Goal: Information Seeking & Learning: Understand process/instructions

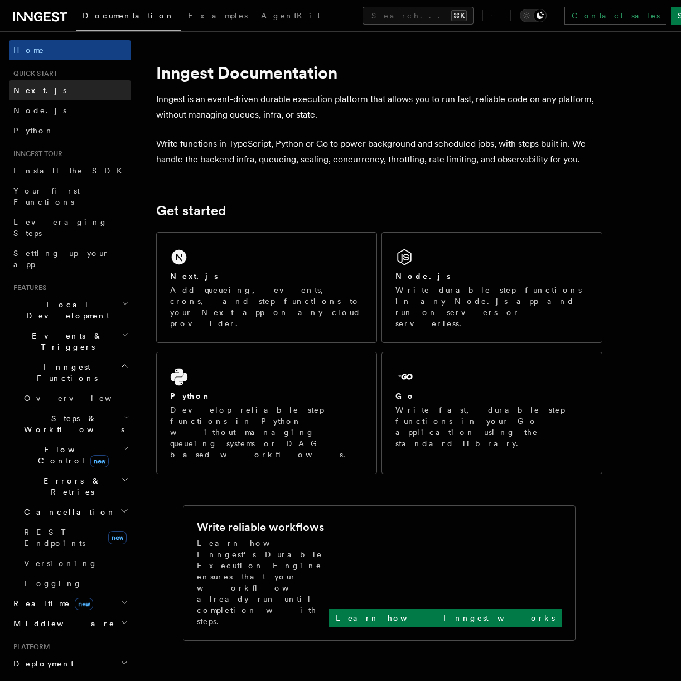
click at [69, 91] on link "Next.js" at bounding box center [70, 90] width 122 height 20
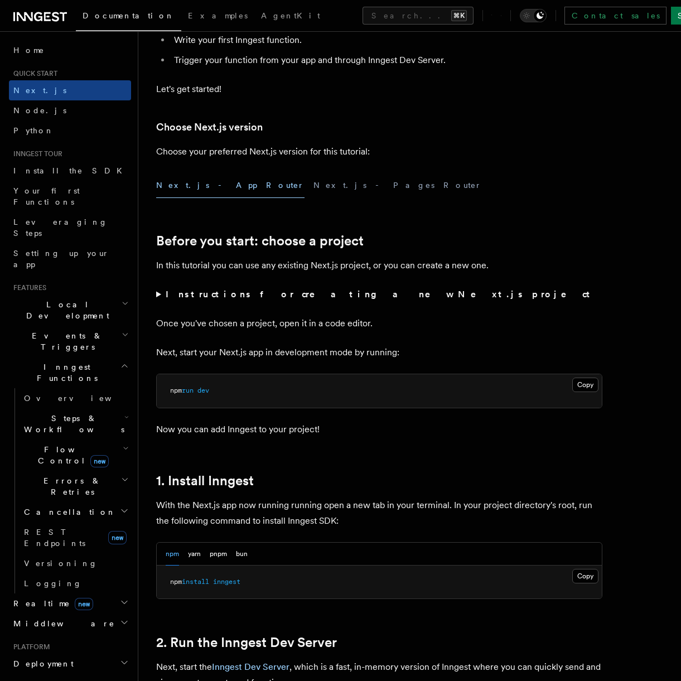
scroll to position [282, 0]
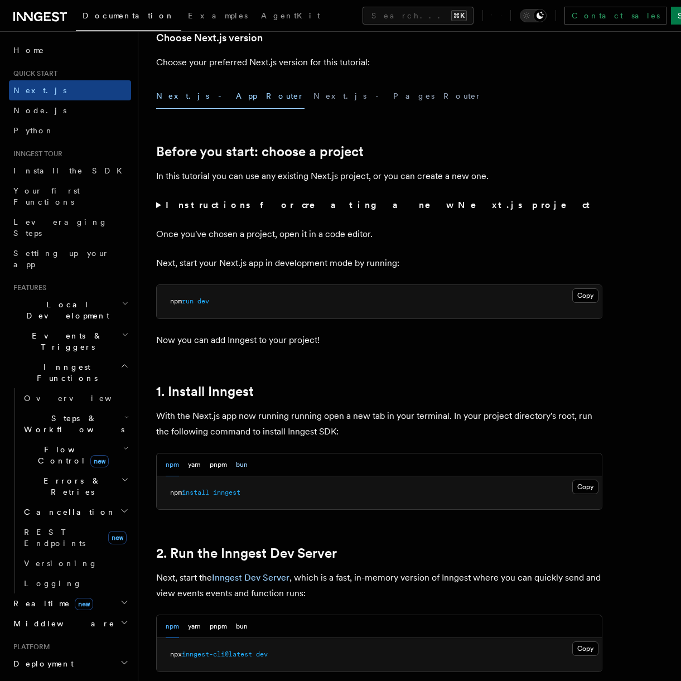
click at [243, 462] on button "bun" at bounding box center [242, 464] width 12 height 23
click at [223, 465] on button "pnpm" at bounding box center [218, 464] width 17 height 23
click at [580, 482] on button "Copy Copied" at bounding box center [585, 486] width 26 height 14
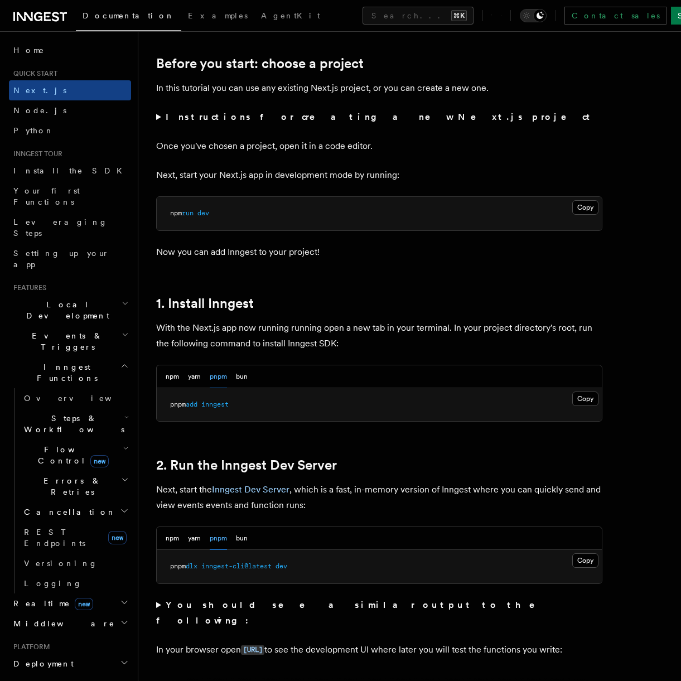
scroll to position [371, 0]
click at [573, 540] on div "npm yarn pnpm bun" at bounding box center [379, 537] width 445 height 23
click at [581, 558] on button "Copy Copied" at bounding box center [585, 559] width 26 height 14
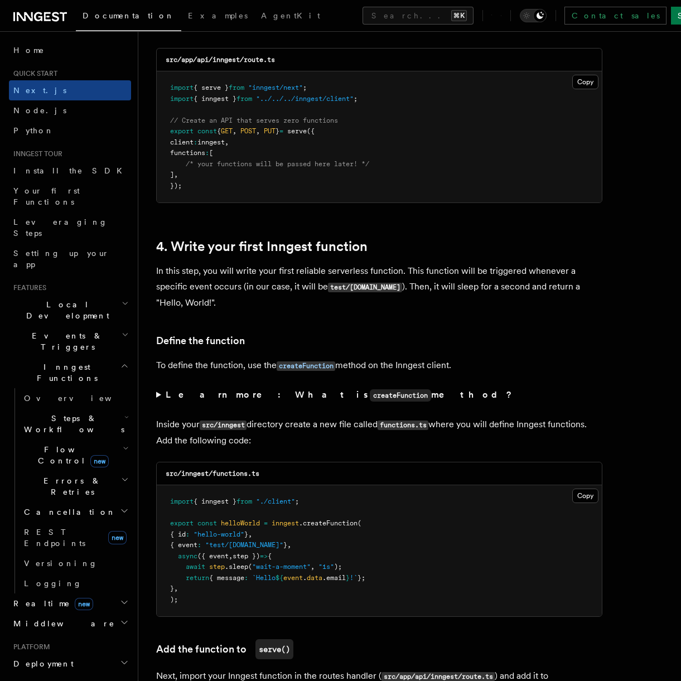
scroll to position [1607, 0]
click at [358, 268] on p "In this step, you will write your first reliable serverless function. This func…" at bounding box center [379, 286] width 446 height 47
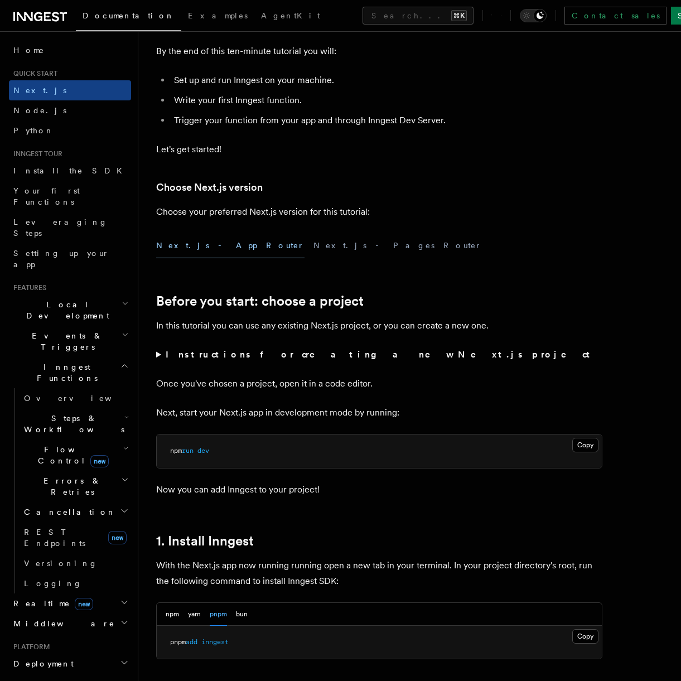
scroll to position [0, 0]
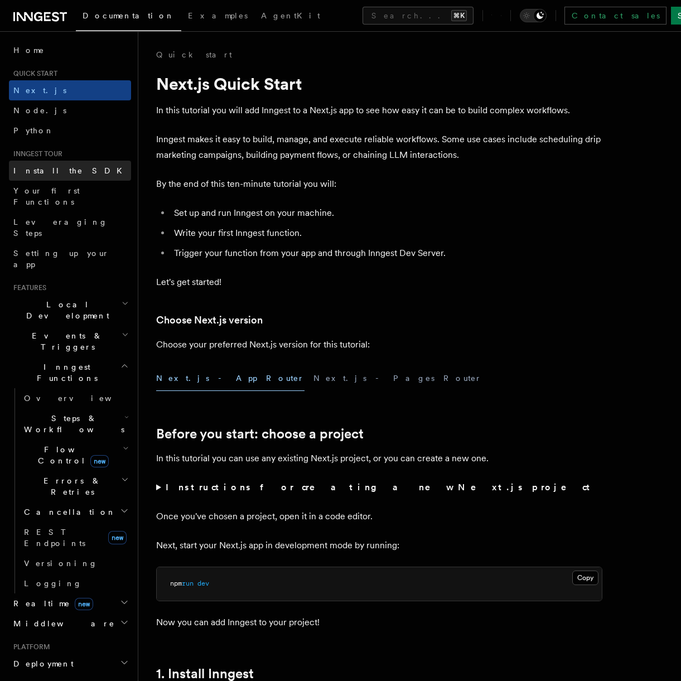
click at [62, 172] on span "Install the SDK" at bounding box center [70, 170] width 115 height 9
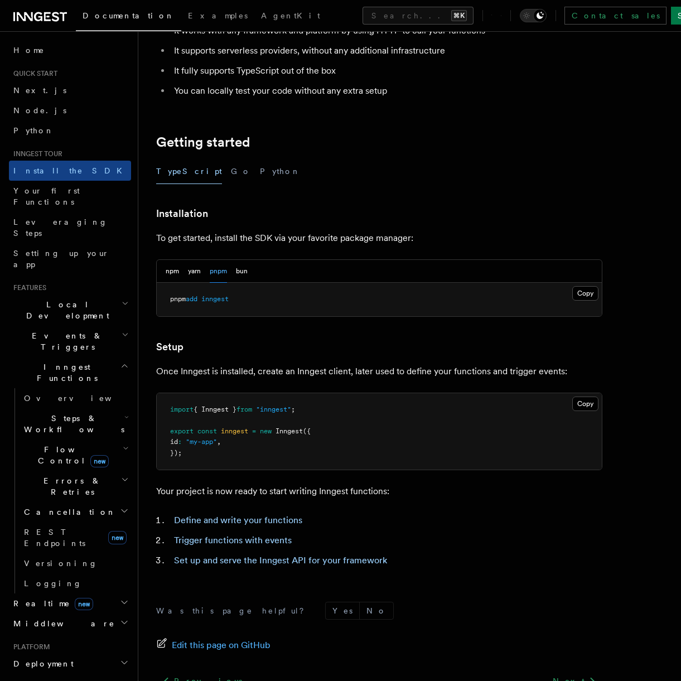
scroll to position [149, 0]
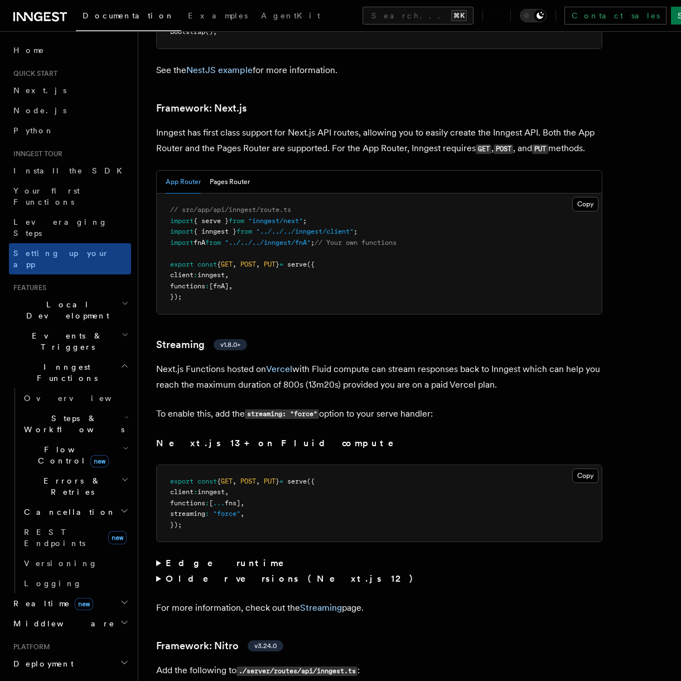
scroll to position [7235, 0]
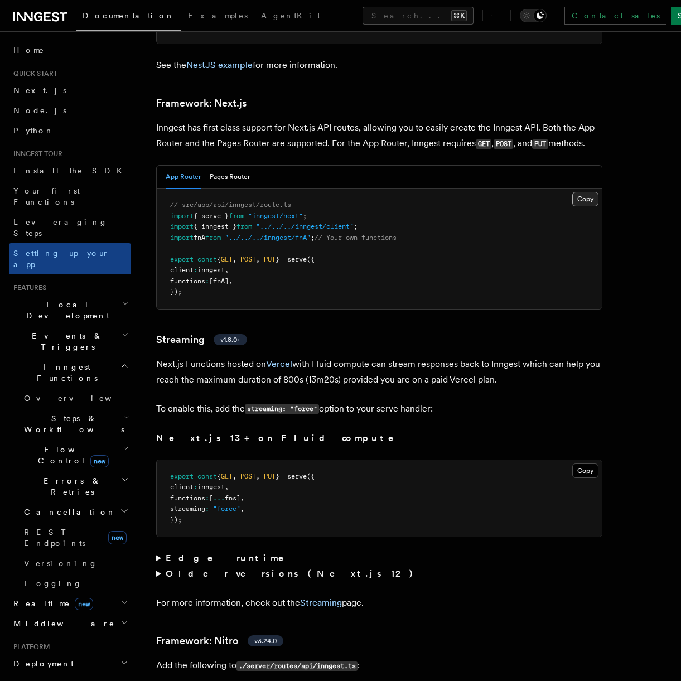
click at [580, 192] on button "Copy Copied" at bounding box center [585, 199] width 26 height 14
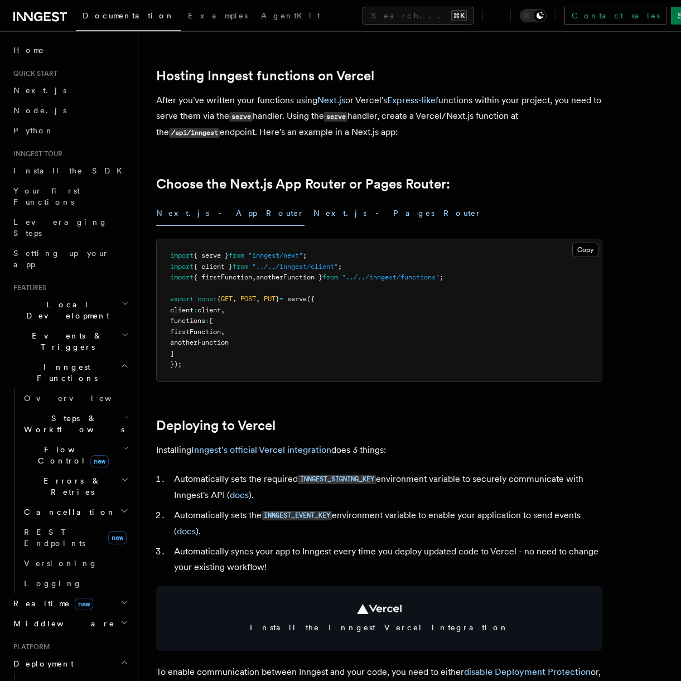
scroll to position [205, 0]
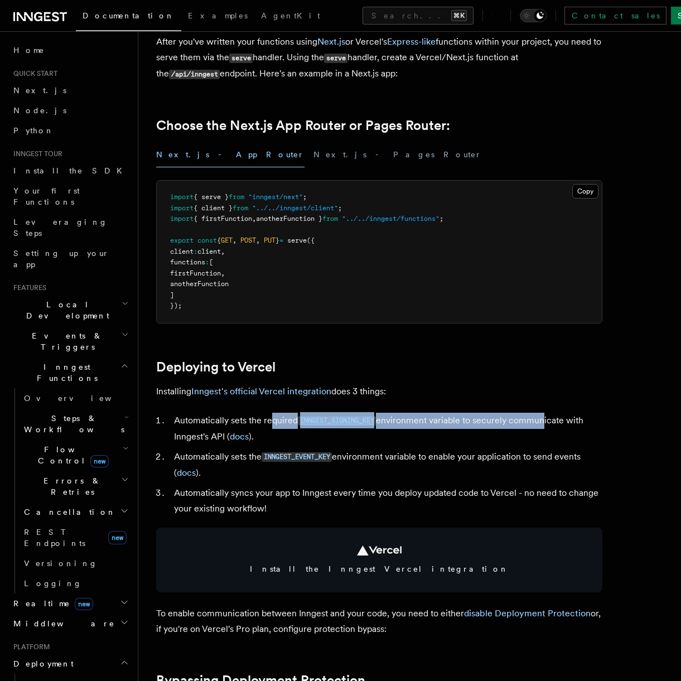
drag, startPoint x: 271, startPoint y: 421, endPoint x: 543, endPoint y: 422, distance: 272.0
click at [543, 422] on li "Automatically sets the required INNGEST_SIGNING_KEY environment variable to sec…" at bounding box center [386, 428] width 431 height 32
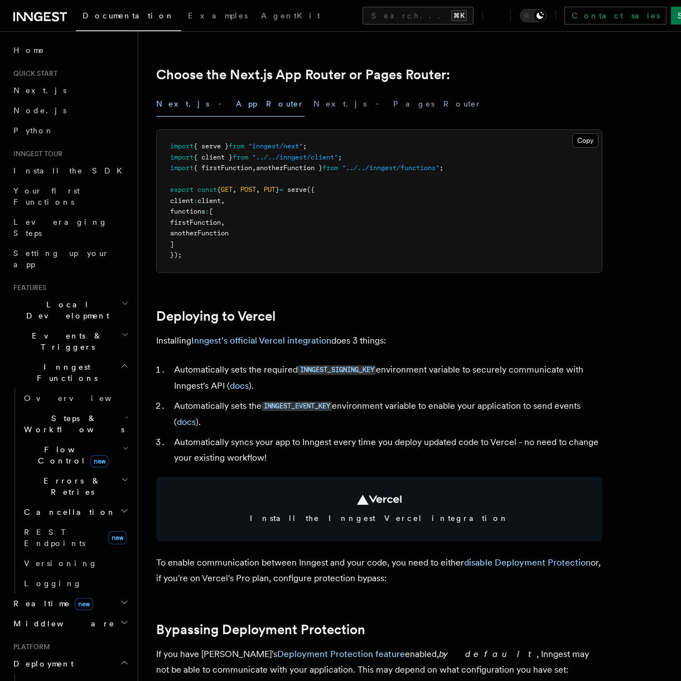
scroll to position [268, 0]
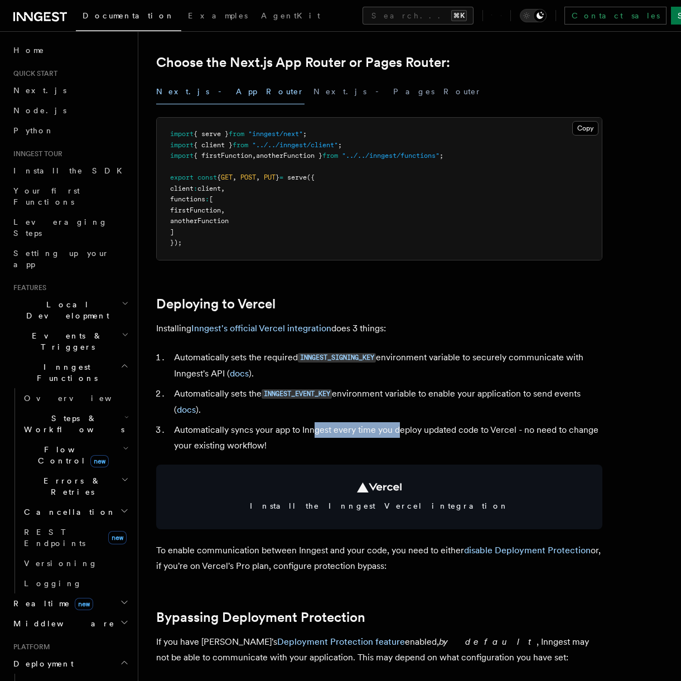
drag, startPoint x: 315, startPoint y: 430, endPoint x: 411, endPoint y: 436, distance: 96.6
click at [402, 436] on li "Automatically syncs your app to Inngest every time you deploy updated code to V…" at bounding box center [386, 437] width 431 height 31
click at [412, 435] on li "Automatically syncs your app to Inngest every time you deploy updated code to V…" at bounding box center [386, 437] width 431 height 31
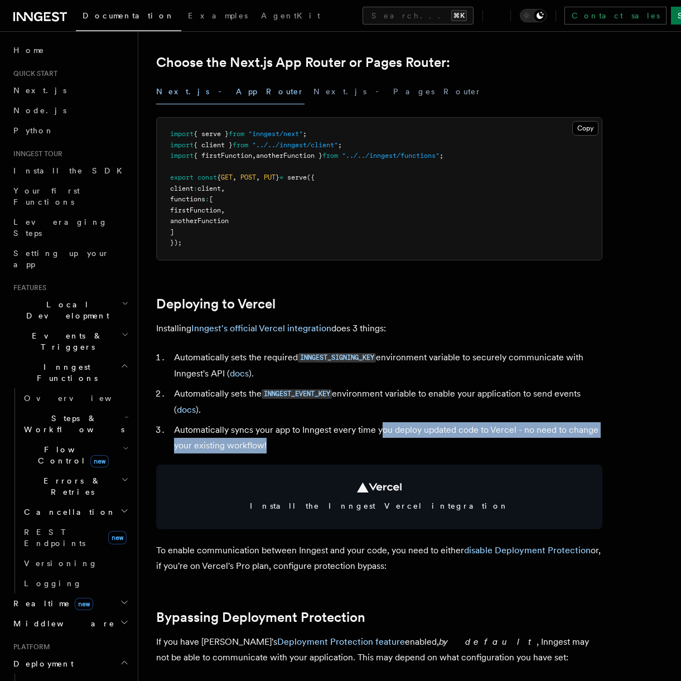
drag, startPoint x: 424, startPoint y: 440, endPoint x: 374, endPoint y: 420, distance: 53.5
click at [374, 420] on ol "Automatically sets the required INNGEST_SIGNING_KEY environment variable to sec…" at bounding box center [379, 402] width 446 height 104
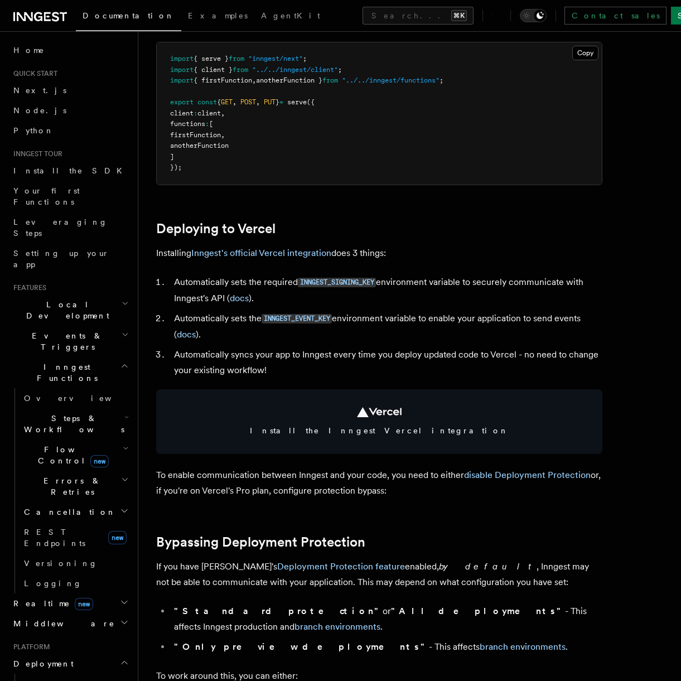
scroll to position [431, 0]
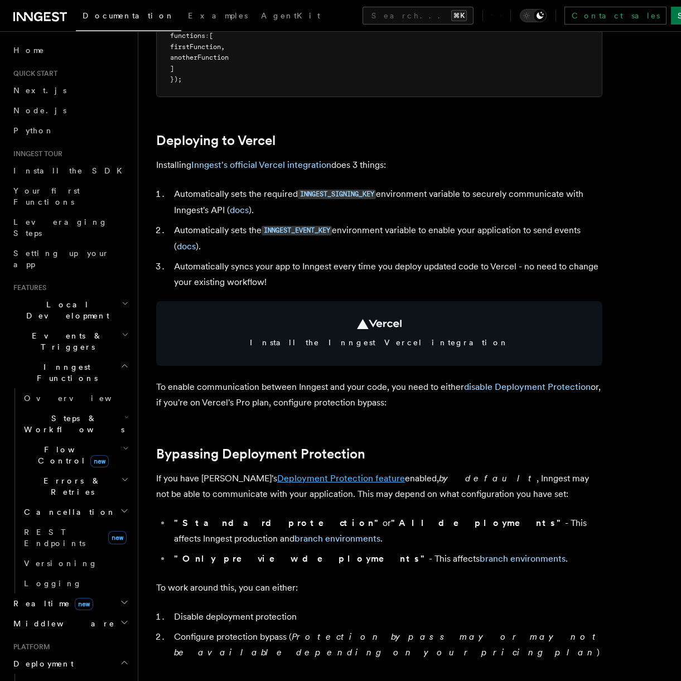
click at [327, 479] on link "Deployment Protection feature" at bounding box center [341, 478] width 128 height 11
